Goal: Contribute content: Add original content to the website for others to see

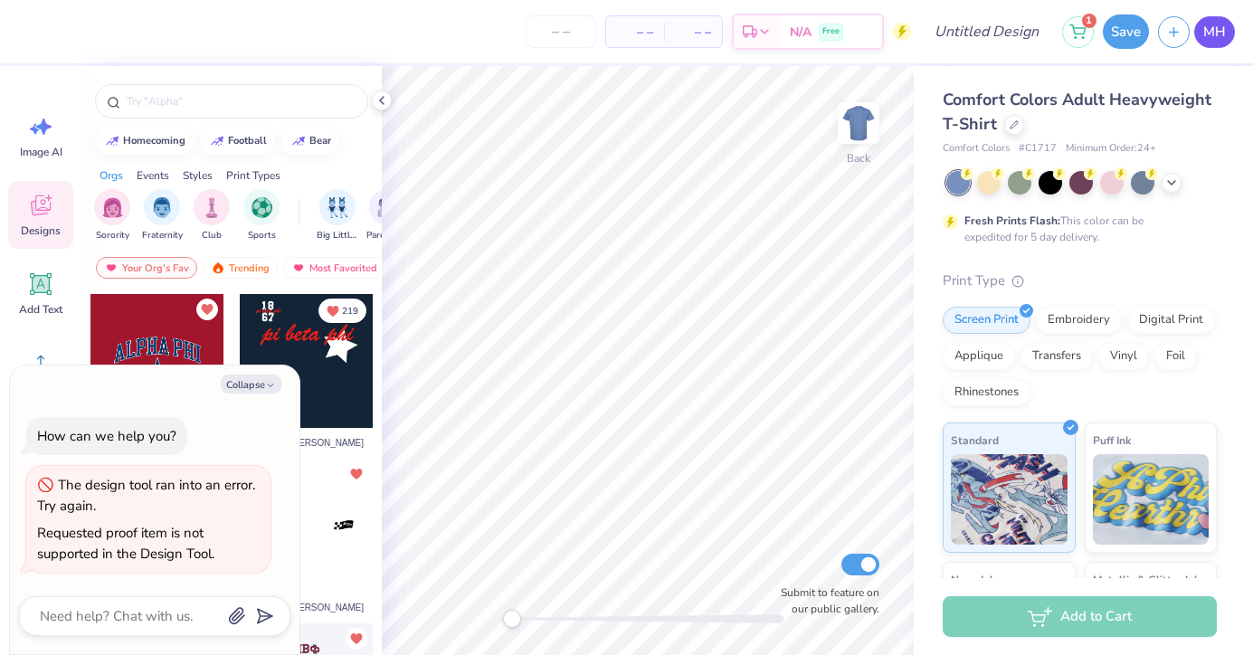
click at [1207, 34] on span "MH" at bounding box center [1214, 32] width 23 height 21
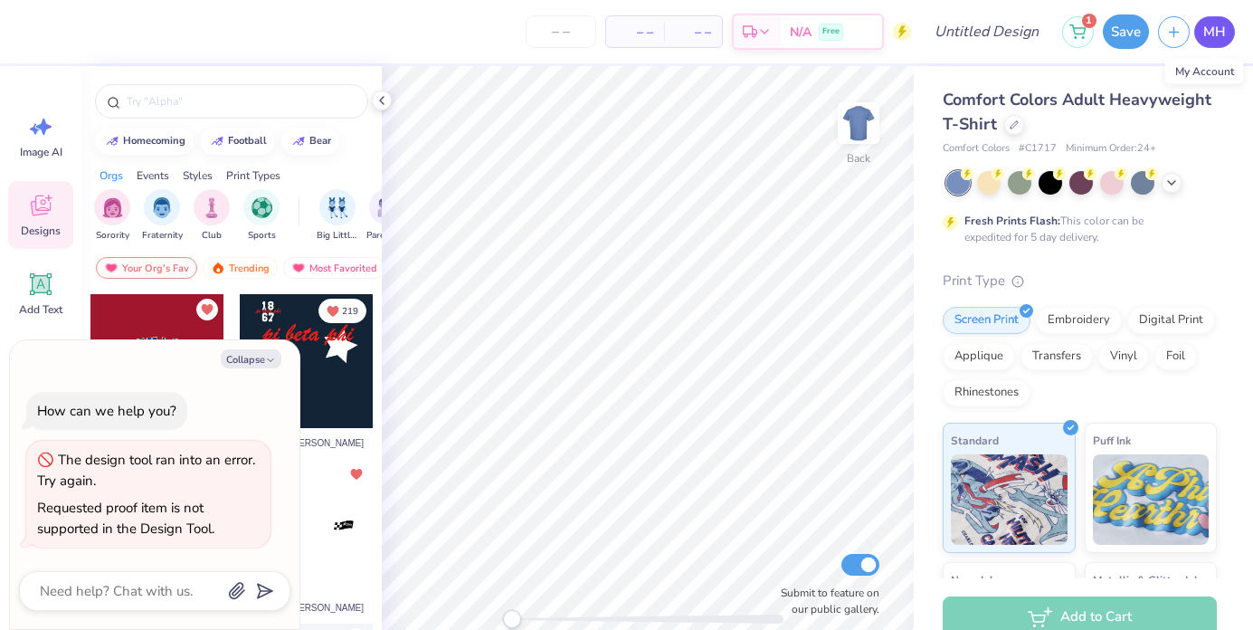
type textarea "x"
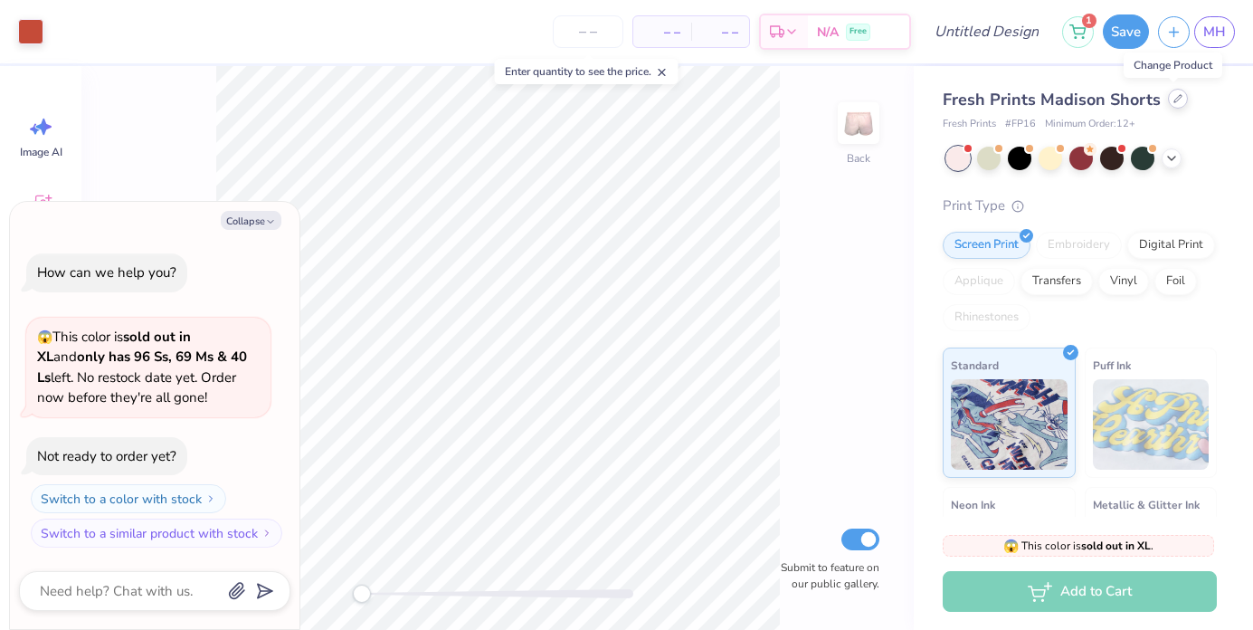
click at [1174, 102] on icon at bounding box center [1177, 98] width 9 height 9
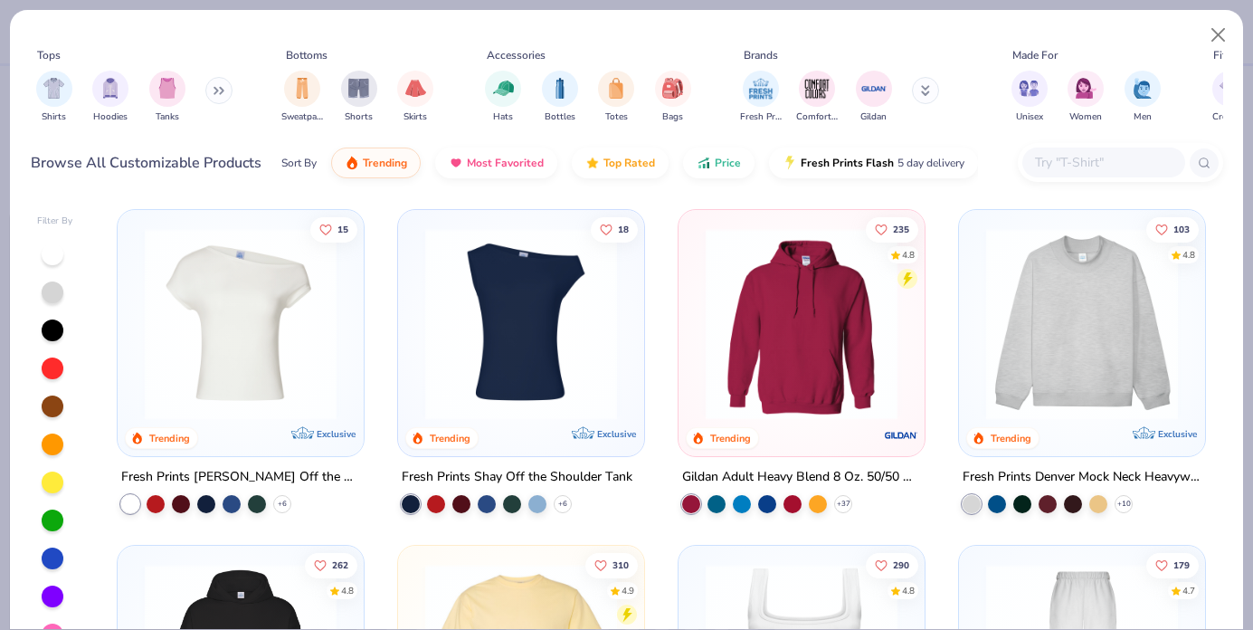
click at [52, 92] on img "filter for Shirts" at bounding box center [53, 88] width 21 height 21
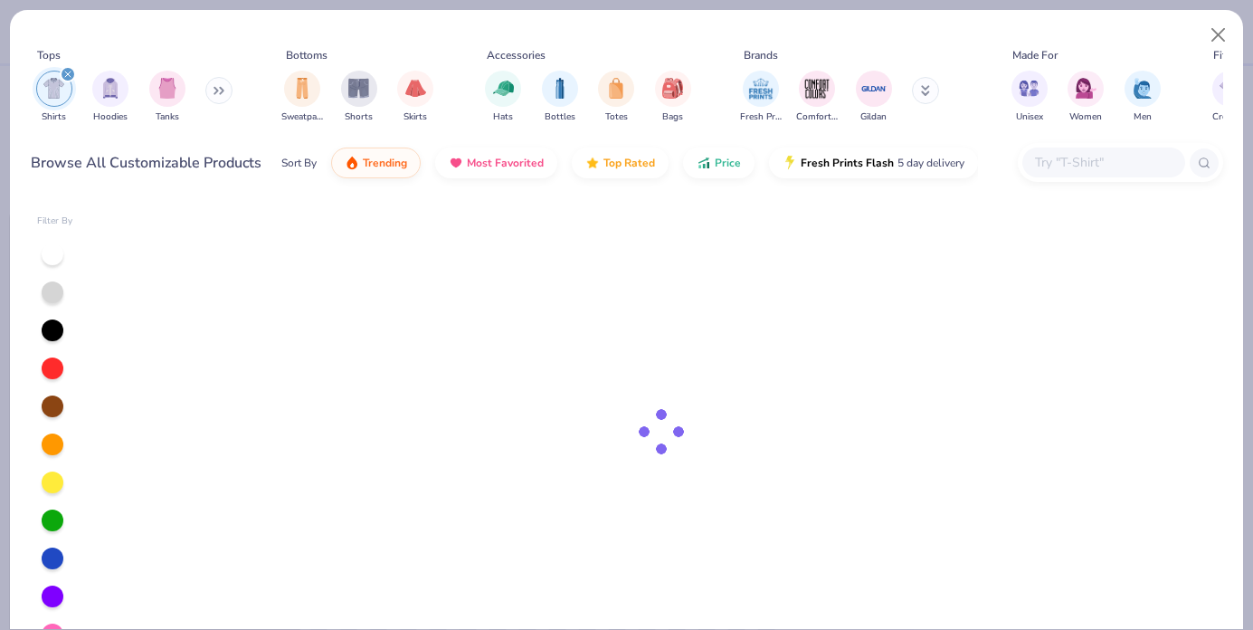
type textarea "x"
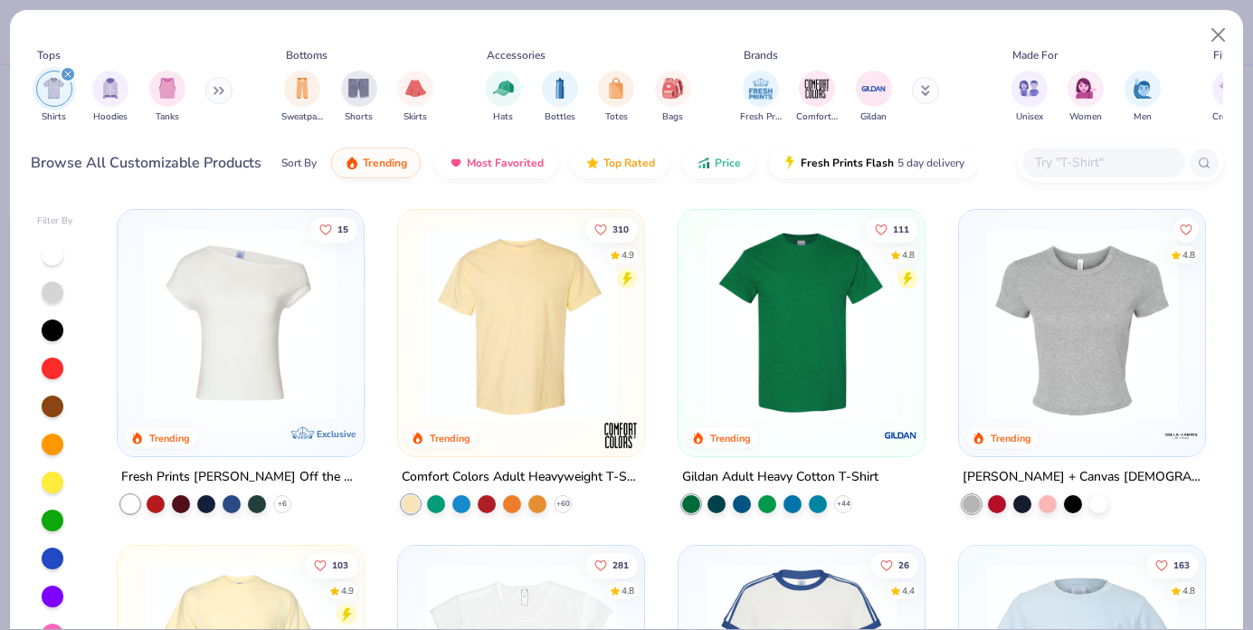
scroll to position [1, 0]
click at [1152, 355] on img at bounding box center [1082, 323] width 210 height 192
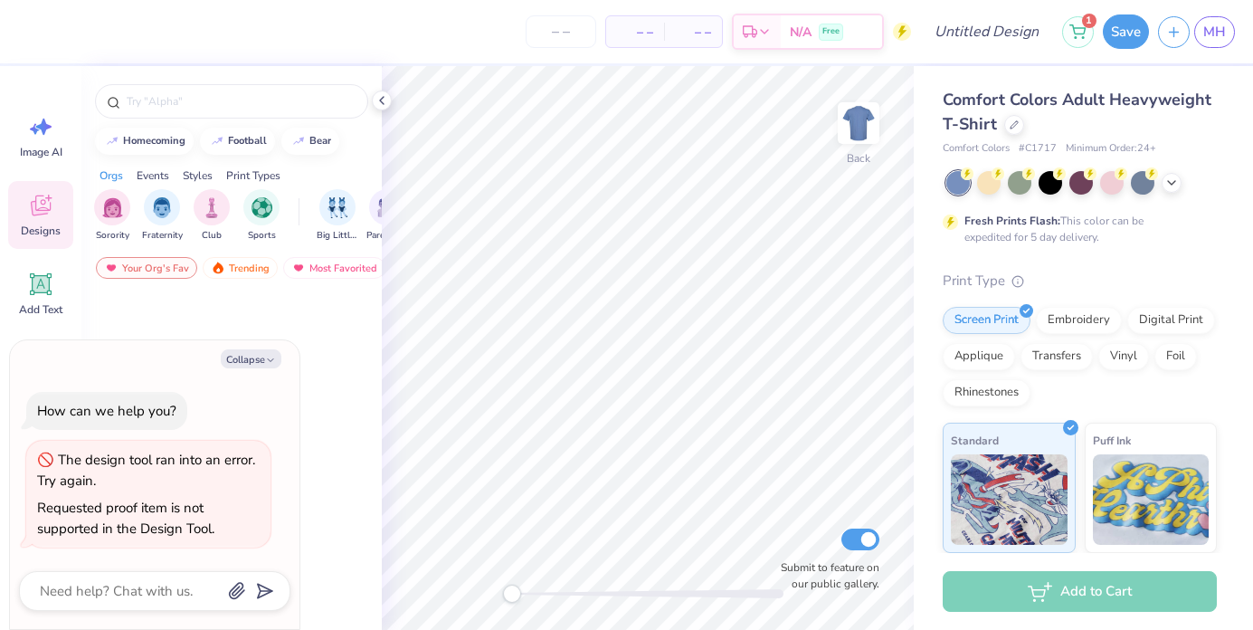
type textarea "x"
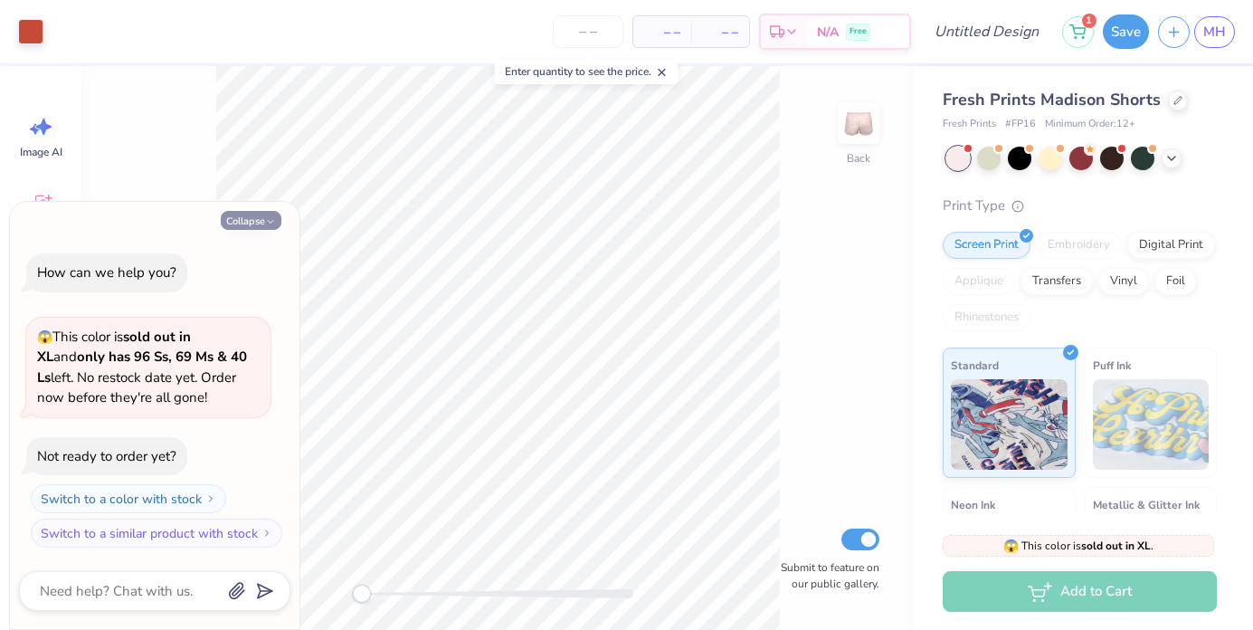
click at [252, 218] on button "Collapse" at bounding box center [251, 220] width 61 height 19
type textarea "x"
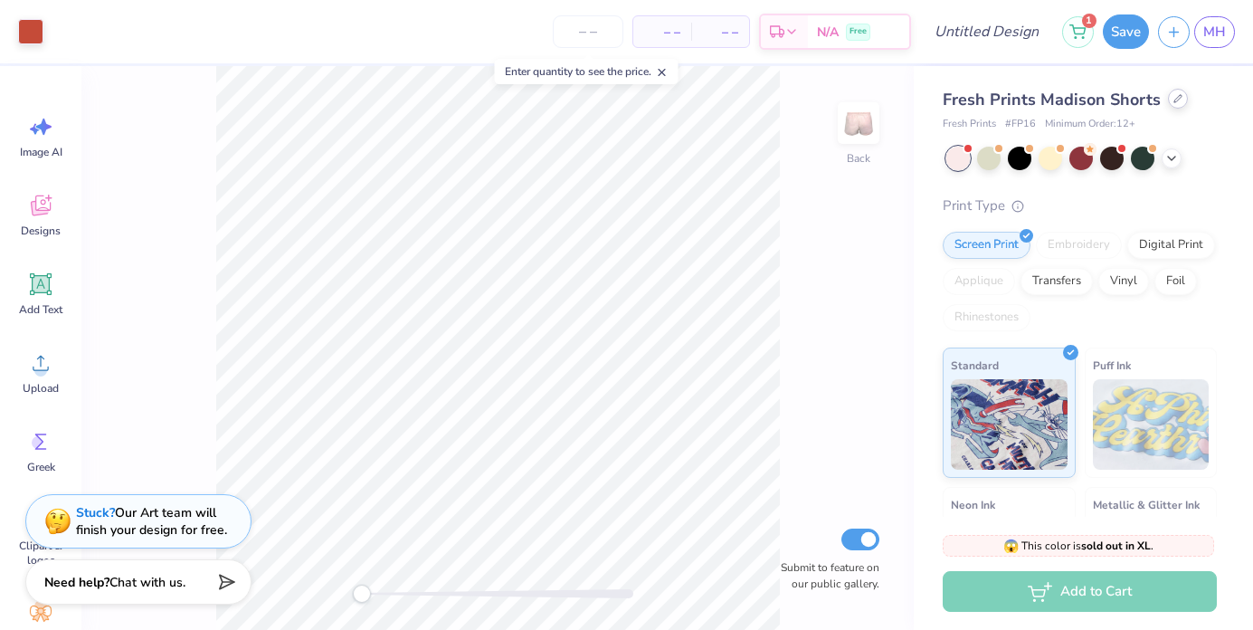
click at [1173, 96] on icon at bounding box center [1177, 98] width 9 height 9
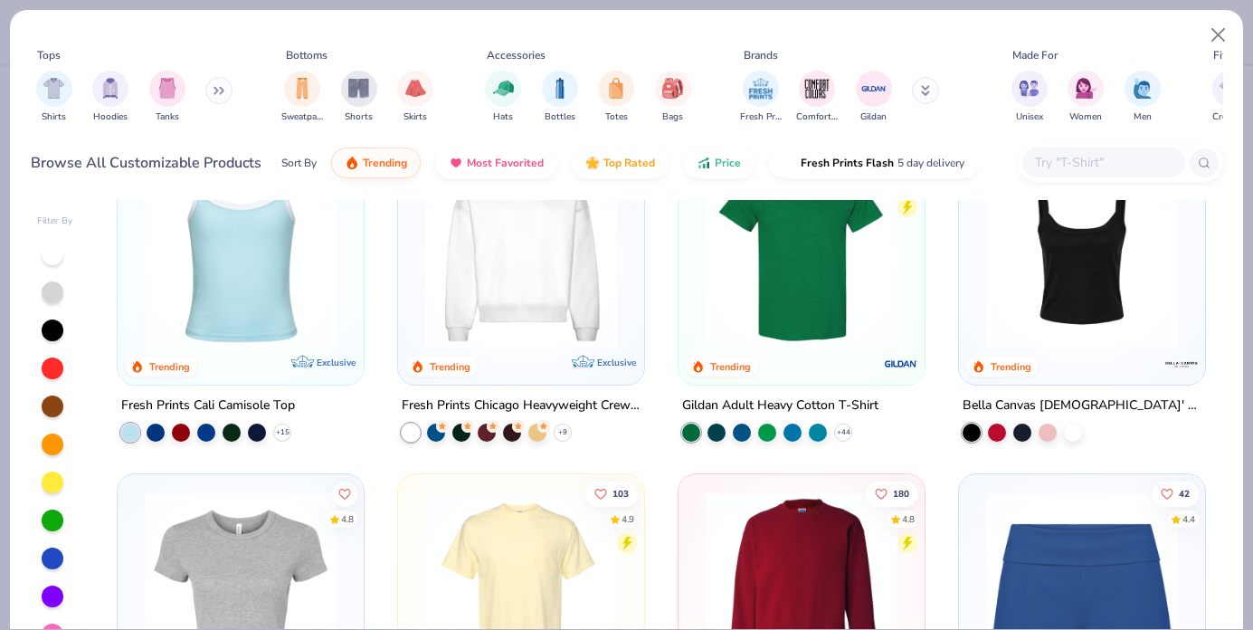
scroll to position [920, 0]
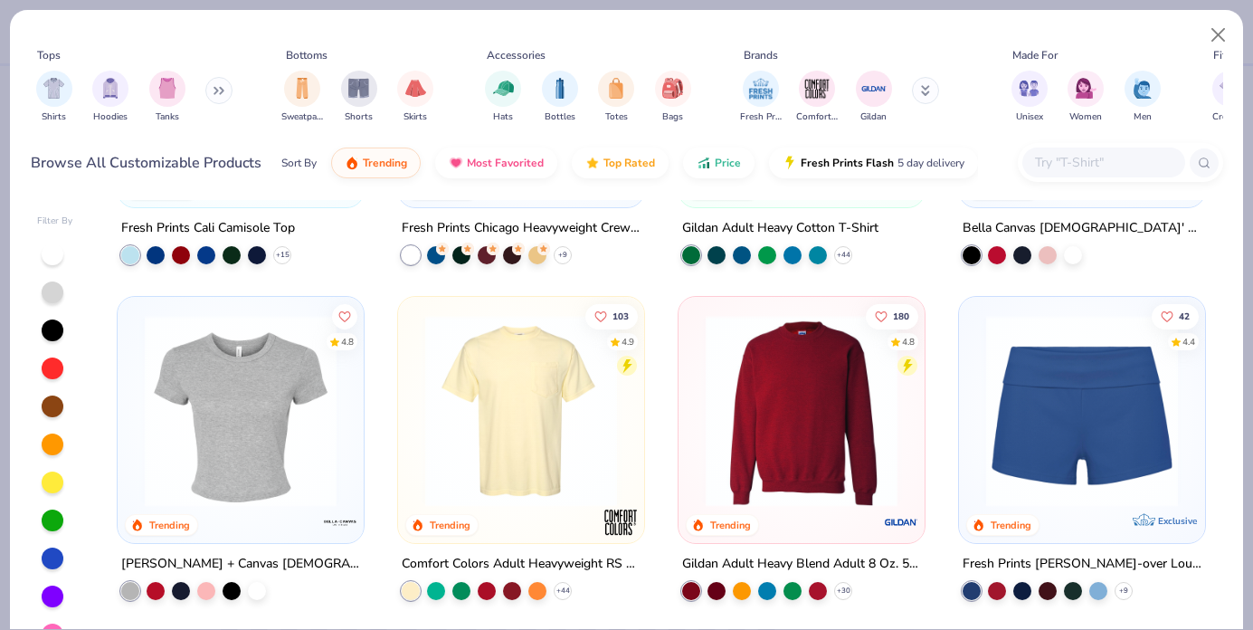
click at [250, 428] on img at bounding box center [241, 411] width 210 height 192
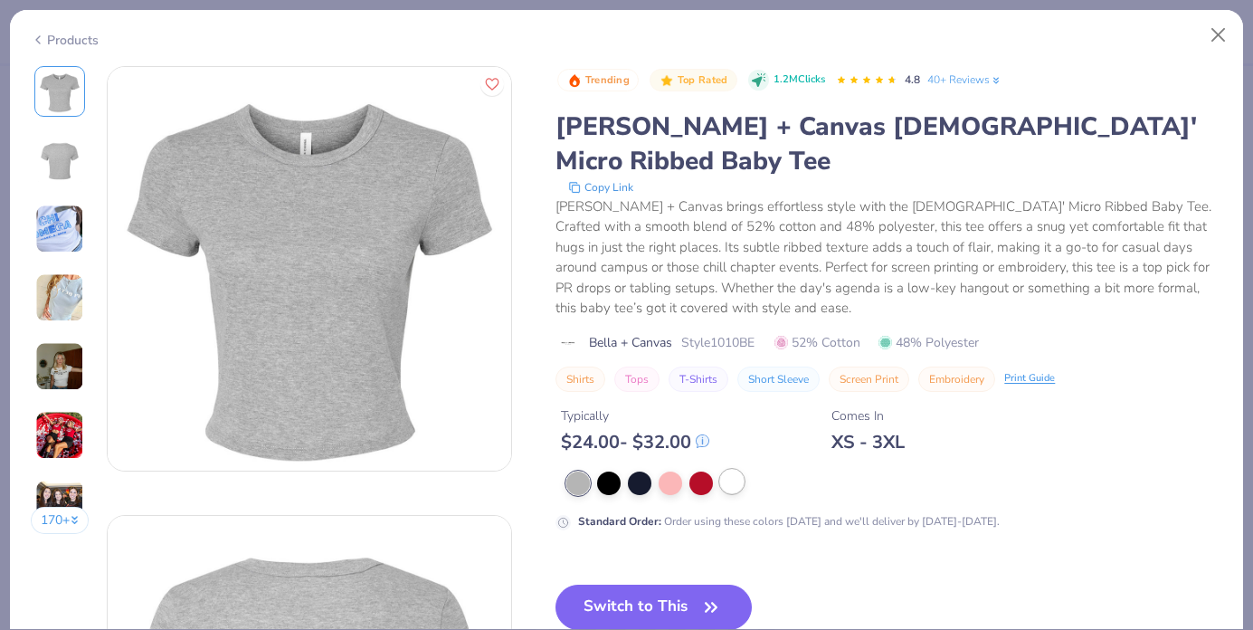
click at [734, 469] on div at bounding box center [732, 481] width 24 height 24
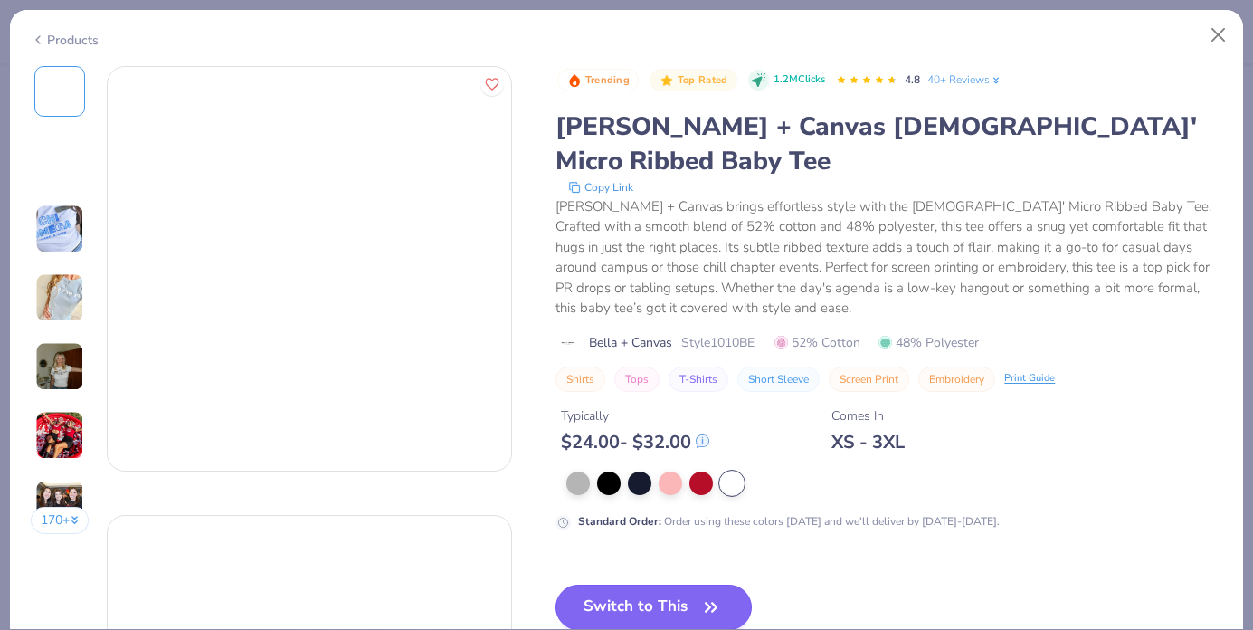
click at [707, 594] on icon "button" at bounding box center [710, 606] width 25 height 25
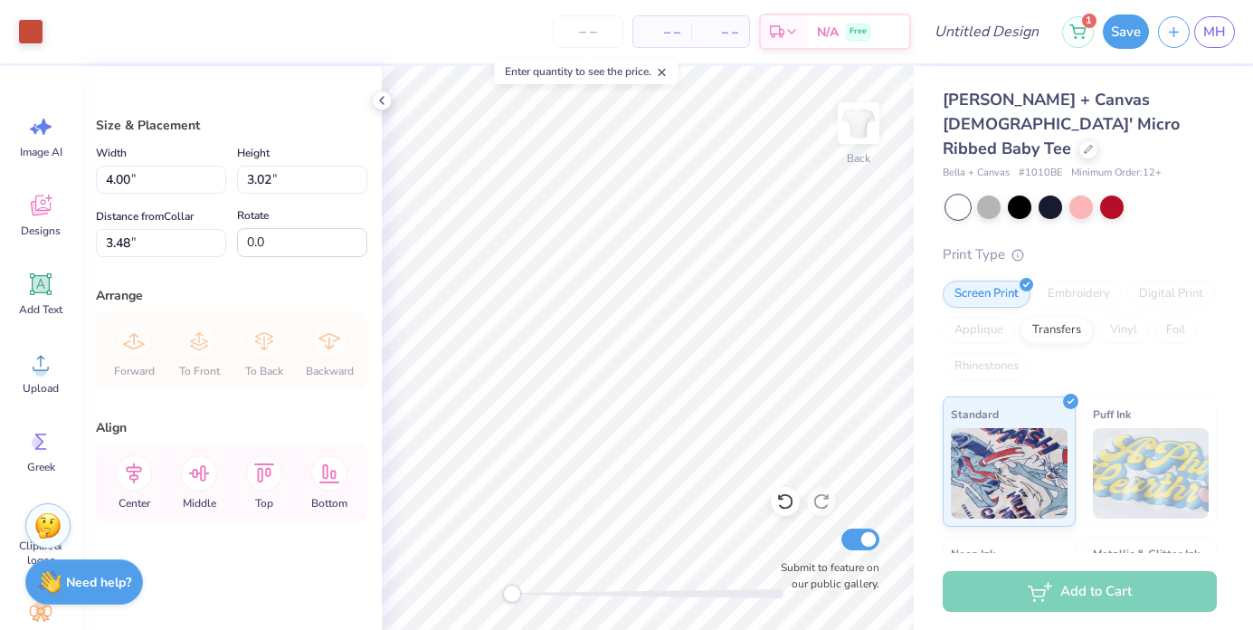
type input "6.43"
type input "4.85"
type input "3.00"
click at [38, 35] on div at bounding box center [30, 29] width 25 height 25
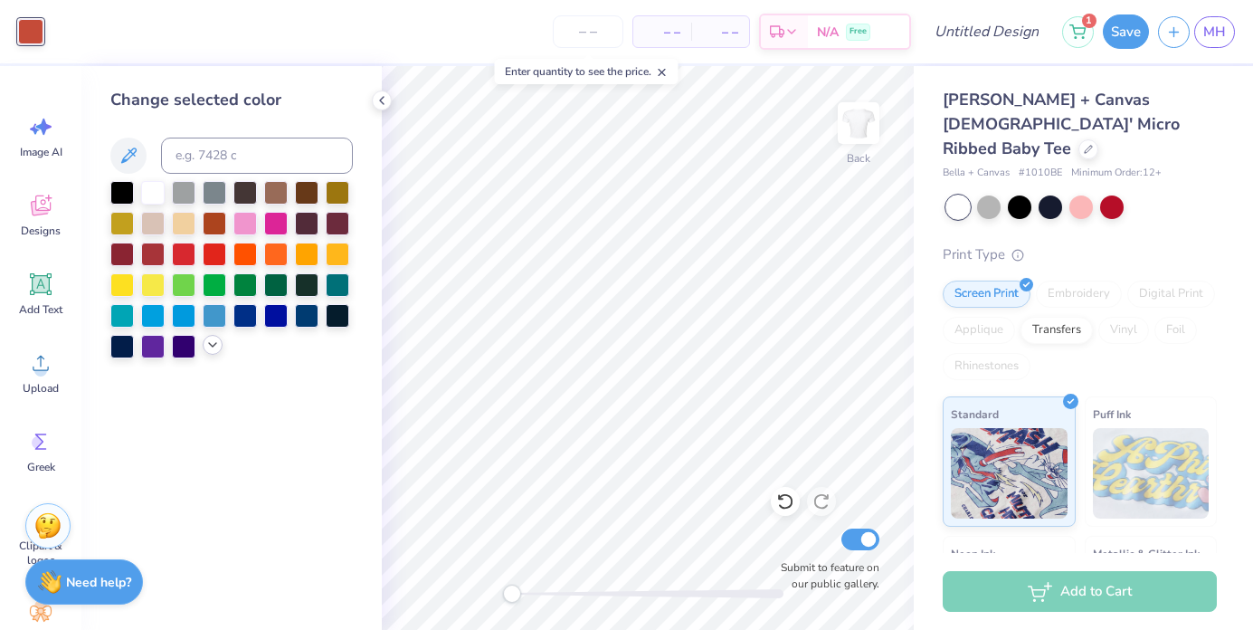
click at [212, 348] on icon at bounding box center [212, 344] width 14 height 14
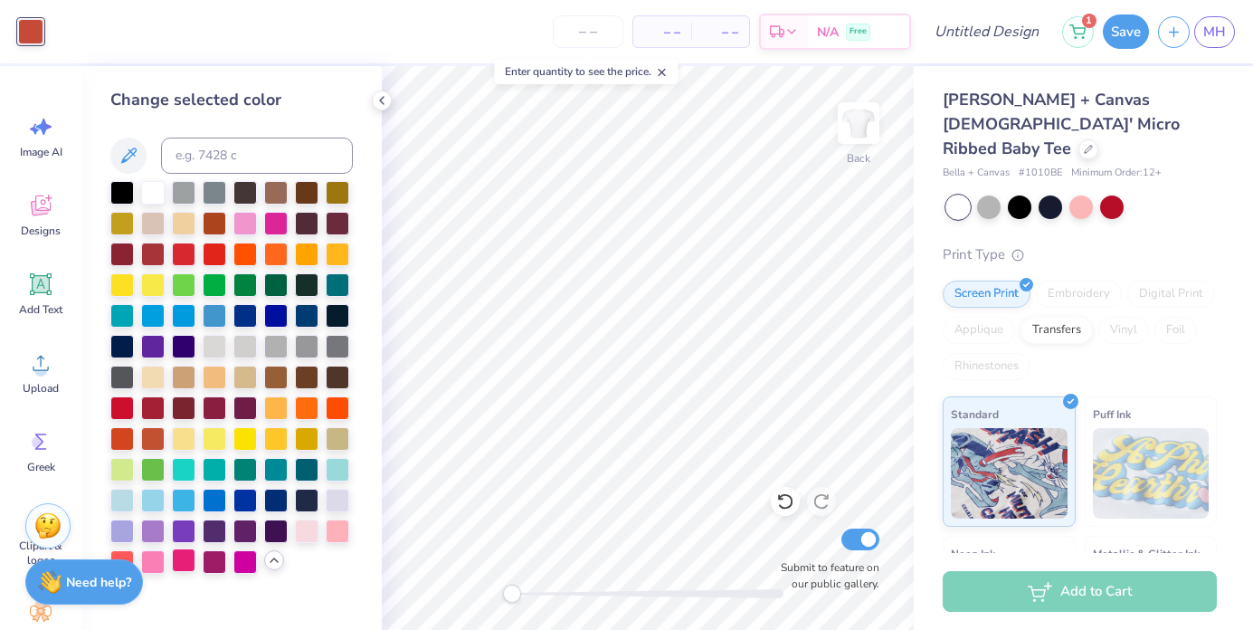
click at [178, 565] on div at bounding box center [184, 560] width 24 height 24
click at [130, 554] on div at bounding box center [122, 560] width 24 height 24
click at [272, 224] on div at bounding box center [276, 222] width 24 height 24
click at [154, 563] on div at bounding box center [153, 560] width 24 height 24
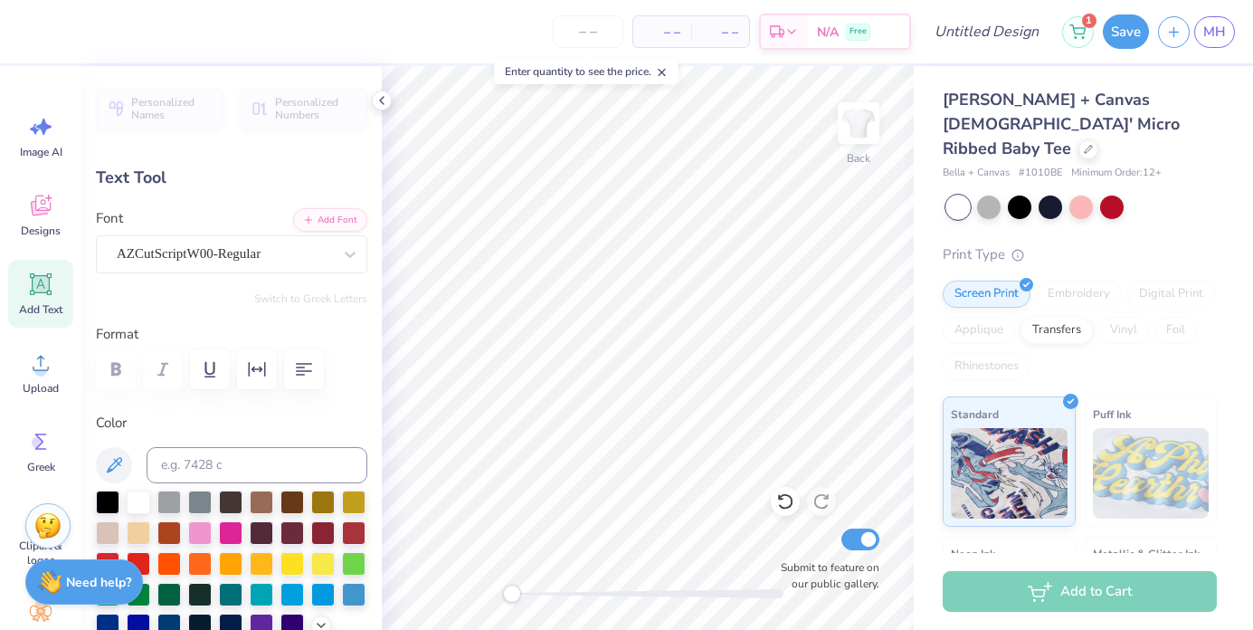
scroll to position [14, 3]
type textarea "delta gamma"
click at [1131, 26] on button "Save" at bounding box center [1126, 29] width 46 height 34
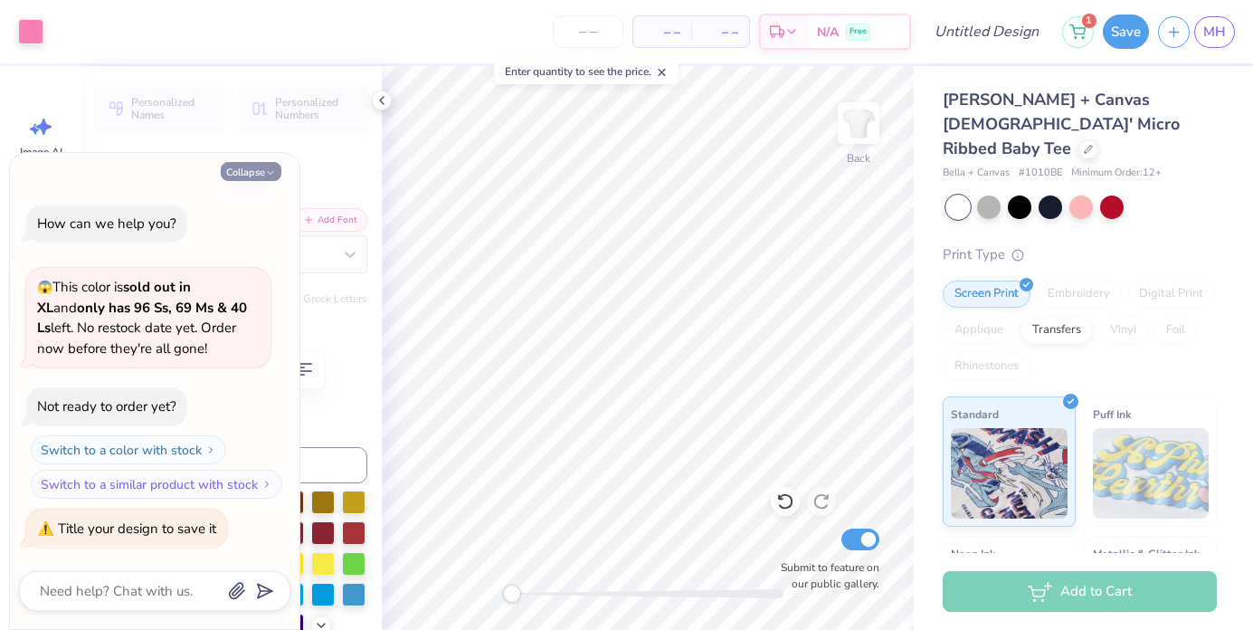
click at [256, 173] on button "Collapse" at bounding box center [251, 171] width 61 height 19
type textarea "x"
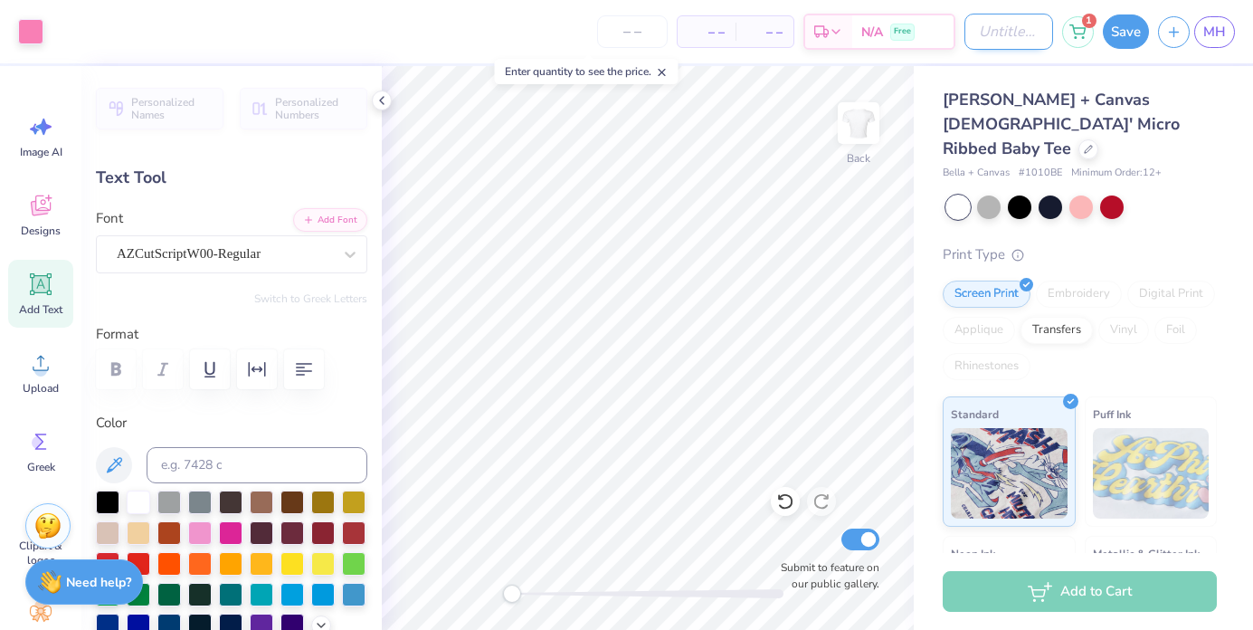
click at [965, 33] on input "Design Title" at bounding box center [1008, 32] width 89 height 36
type input "tabling 1"
click at [1115, 30] on button "Save" at bounding box center [1126, 29] width 46 height 34
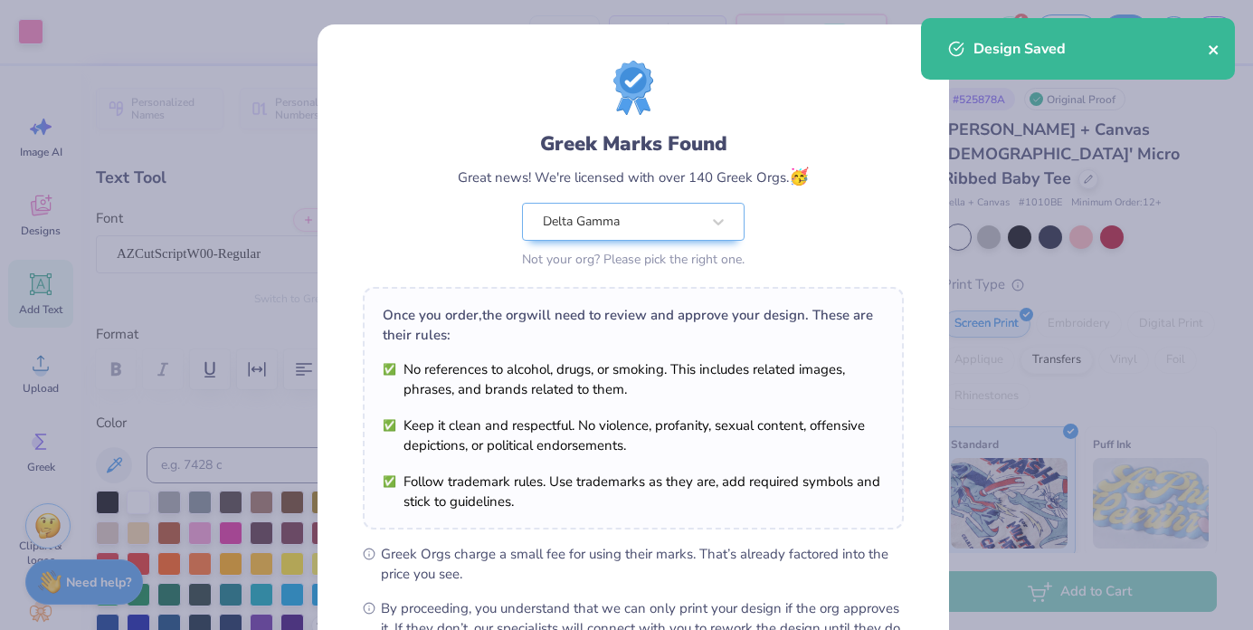
click at [1216, 49] on icon "close" at bounding box center [1213, 50] width 13 height 14
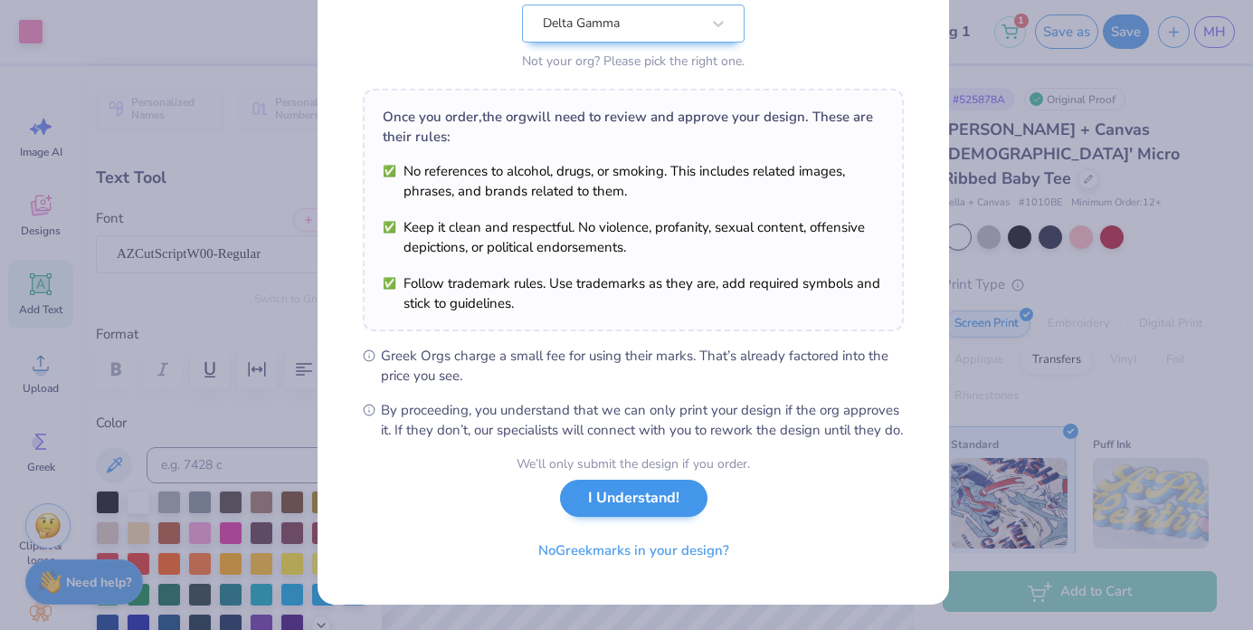
scroll to position [217, 0]
click at [630, 507] on button "I Understand!" at bounding box center [633, 497] width 147 height 37
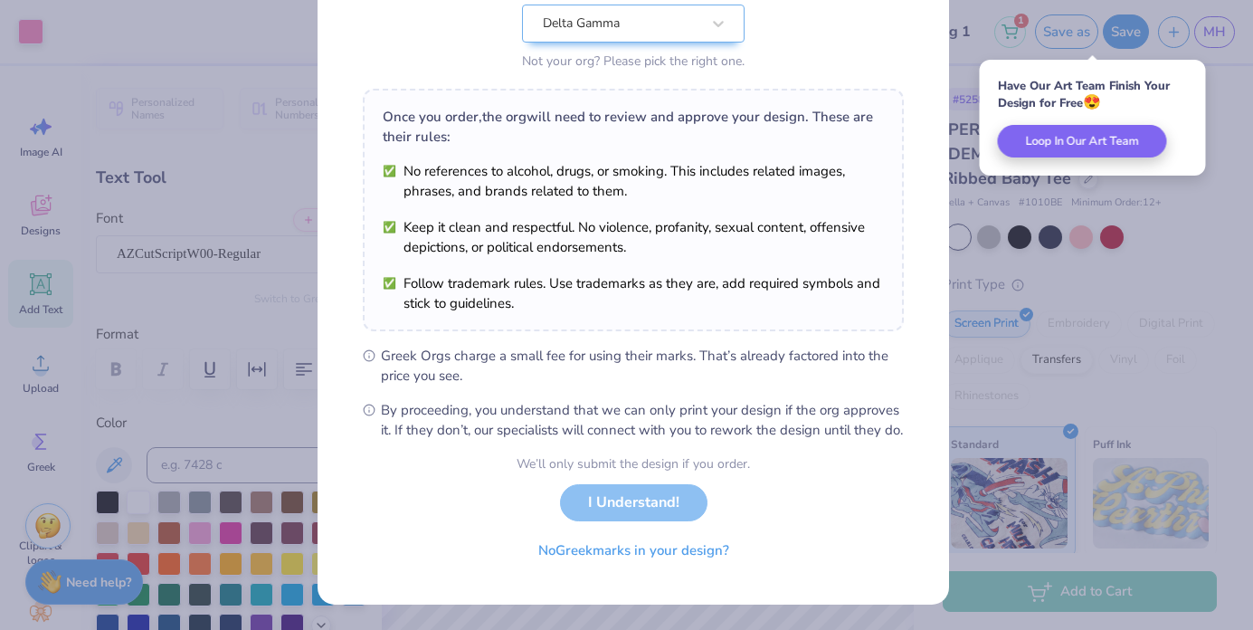
scroll to position [0, 0]
